Goal: Task Accomplishment & Management: Manage account settings

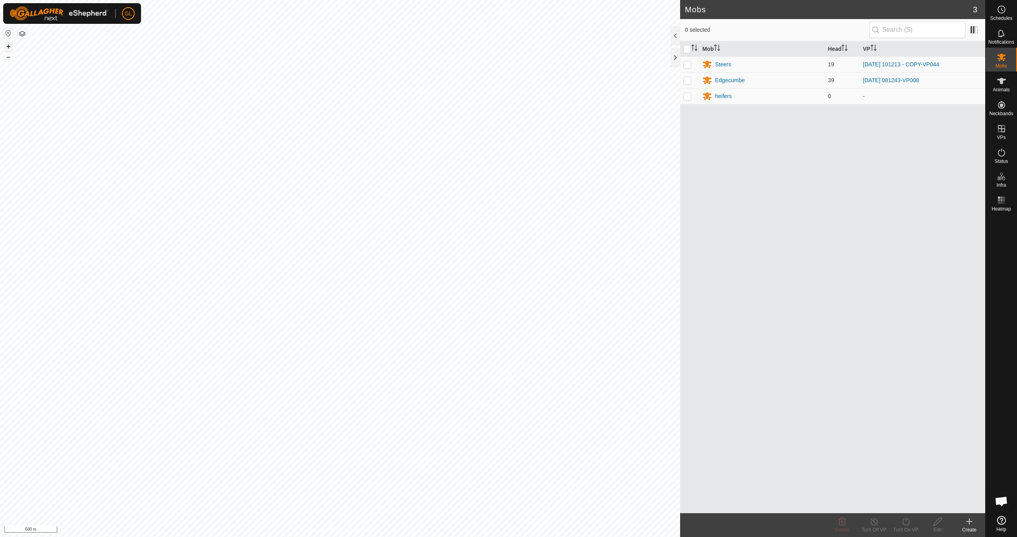
click at [9, 46] on button "+" at bounding box center [9, 47] width 10 height 10
click at [9, 45] on button "+" at bounding box center [9, 47] width 10 height 10
click at [959, 128] on link "In Rotation" at bounding box center [951, 128] width 68 height 16
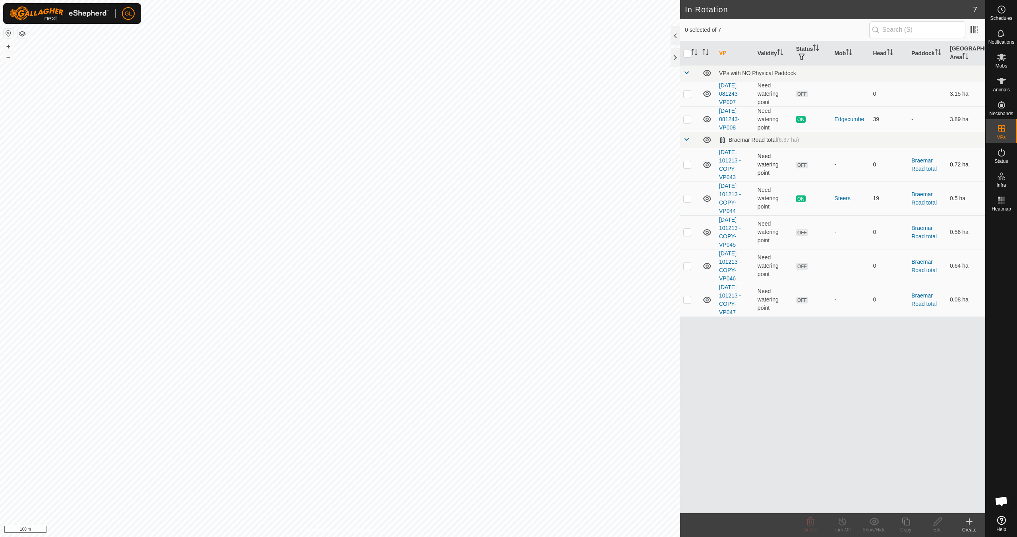
click at [687, 165] on p-checkbox at bounding box center [687, 164] width 8 height 6
click at [813, 527] on div "Delete" at bounding box center [811, 530] width 32 height 7
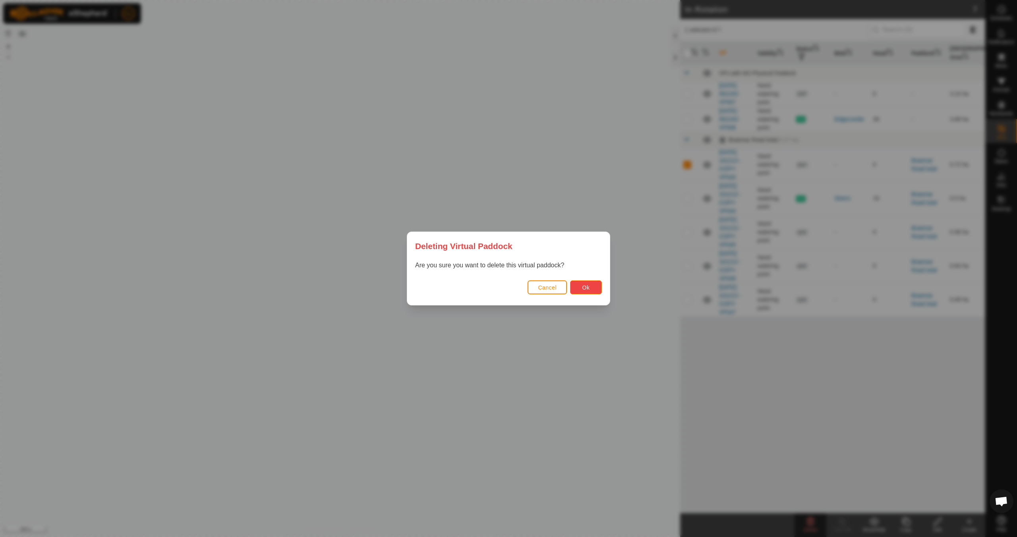
click at [589, 289] on span "Ok" at bounding box center [587, 288] width 8 height 6
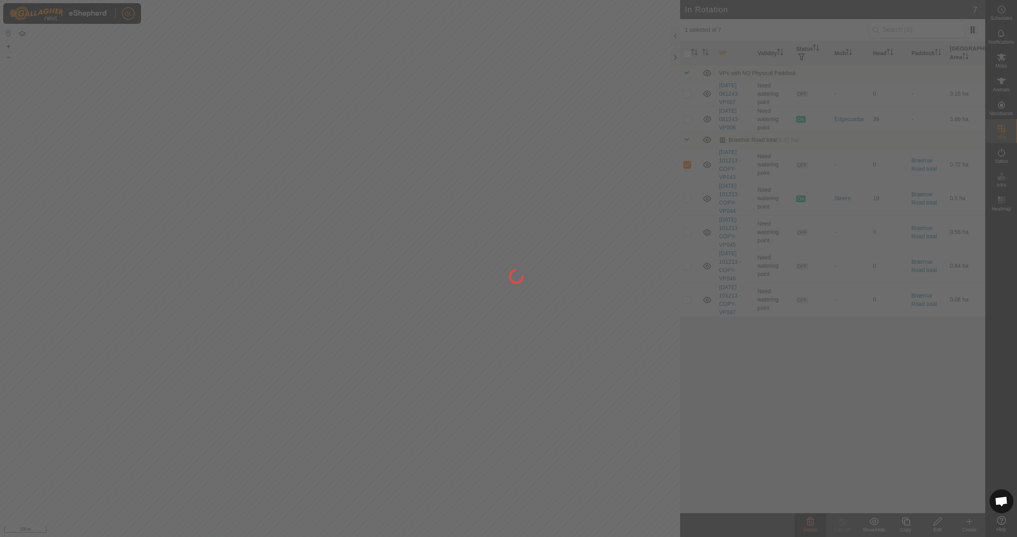
checkbox input "false"
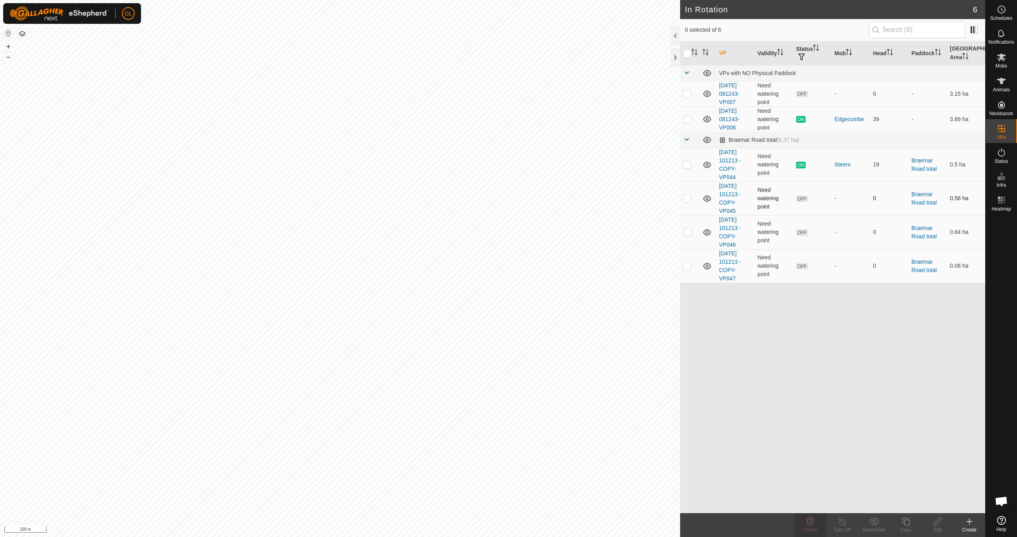
click at [687, 200] on p-checkbox at bounding box center [687, 198] width 8 height 6
checkbox input "false"
click at [8, 46] on button "+" at bounding box center [9, 47] width 10 height 10
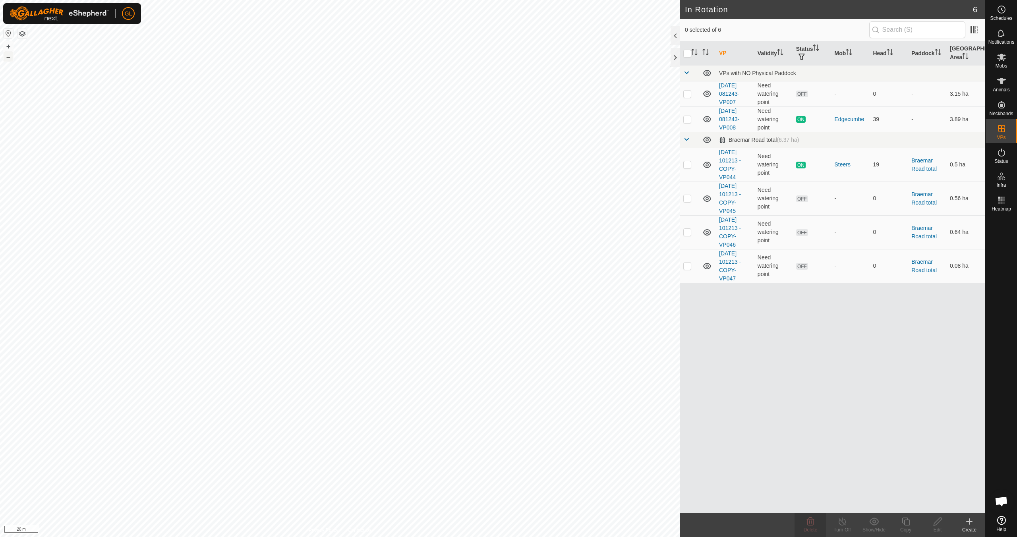
click at [8, 55] on button "–" at bounding box center [9, 57] width 10 height 10
click at [974, 525] on icon at bounding box center [970, 522] width 10 height 10
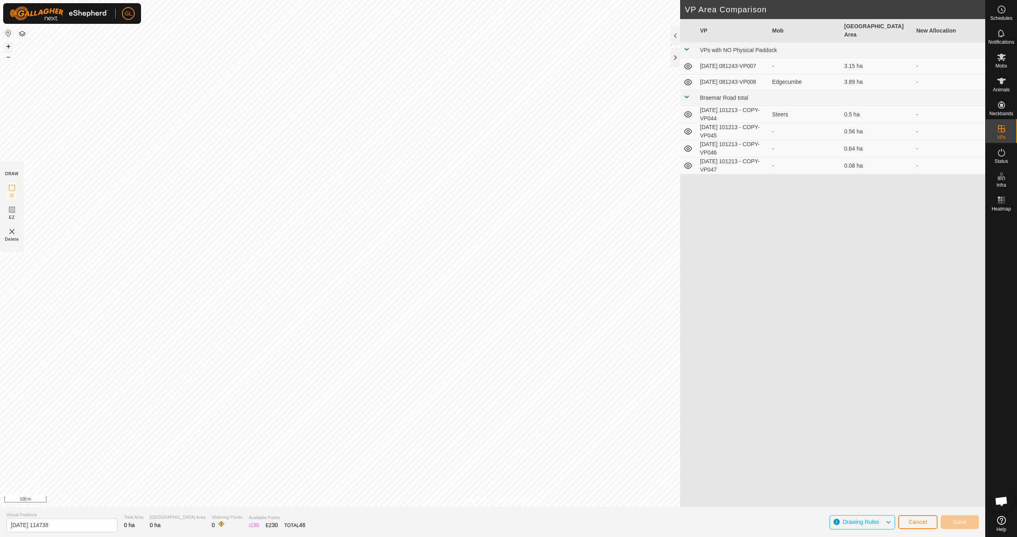
click at [7, 46] on button "+" at bounding box center [9, 47] width 10 height 10
click at [6, 47] on button "+" at bounding box center [9, 47] width 10 height 10
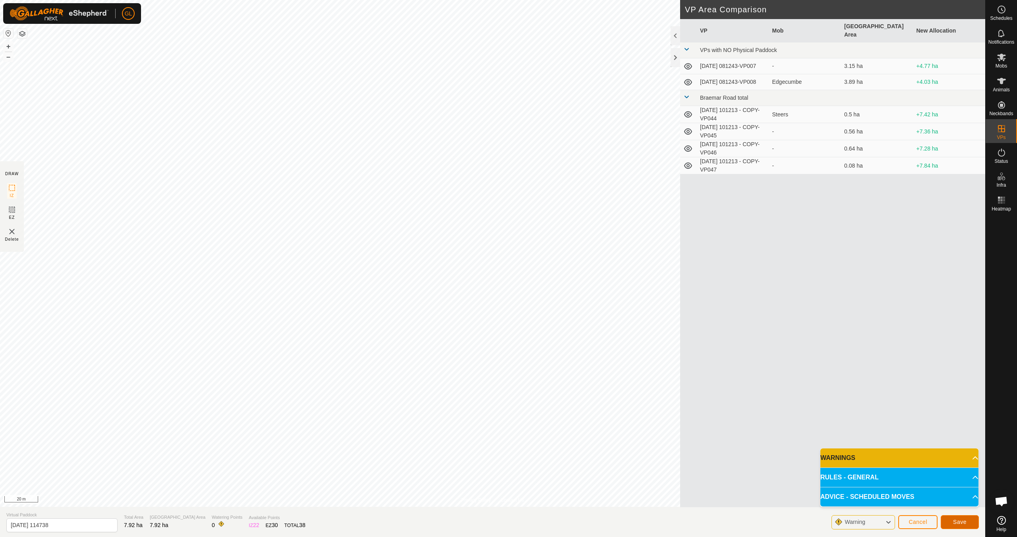
click at [962, 522] on span "Save" at bounding box center [960, 522] width 14 height 6
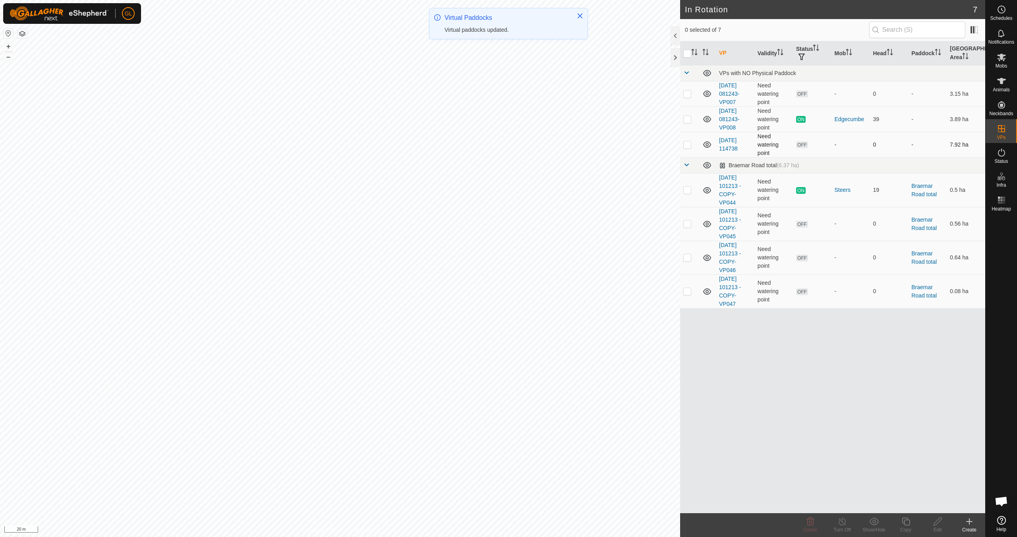
click at [688, 145] on p-checkbox at bounding box center [687, 144] width 8 height 6
click at [687, 145] on p-checkbox at bounding box center [687, 144] width 8 height 6
click at [813, 526] on icon at bounding box center [811, 522] width 10 height 10
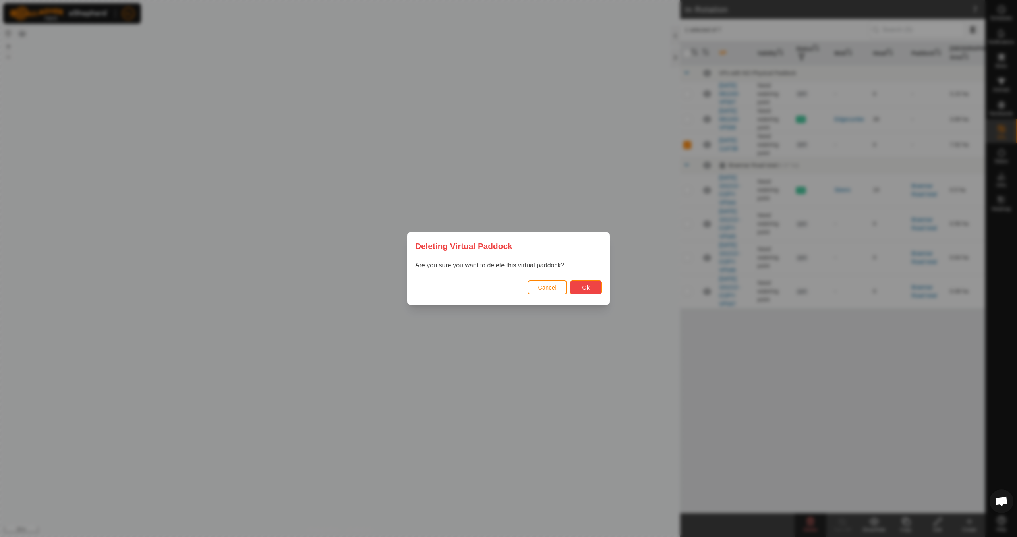
click at [593, 286] on button "Ok" at bounding box center [586, 288] width 32 height 14
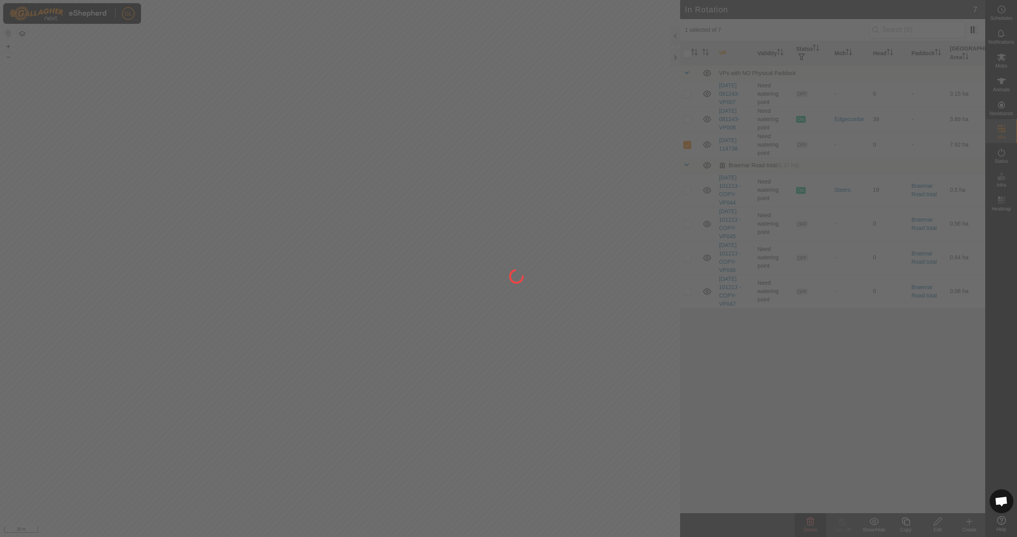
checkbox input "false"
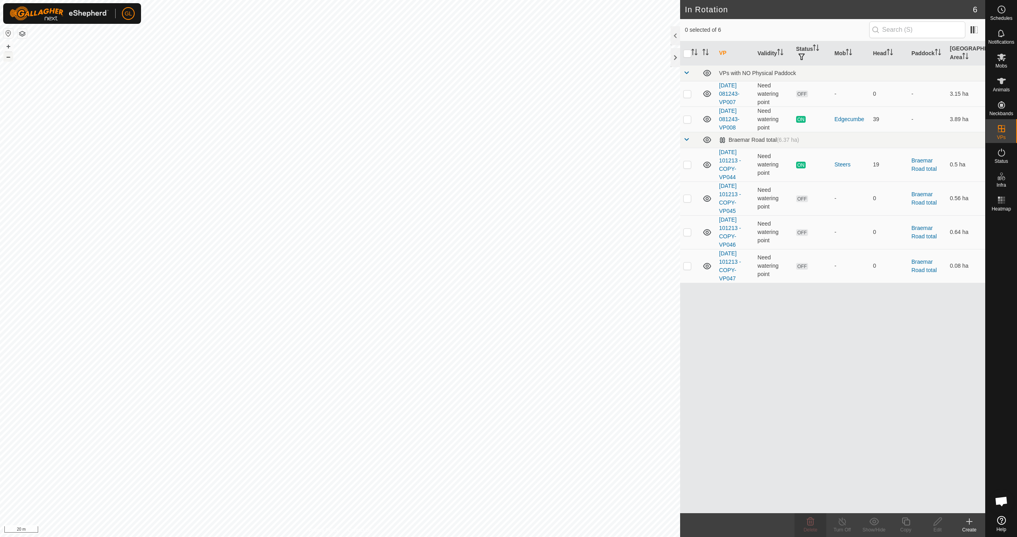
click at [8, 56] on button "–" at bounding box center [9, 57] width 10 height 10
click at [6, 56] on button "–" at bounding box center [9, 57] width 10 height 10
